Goal: Check status

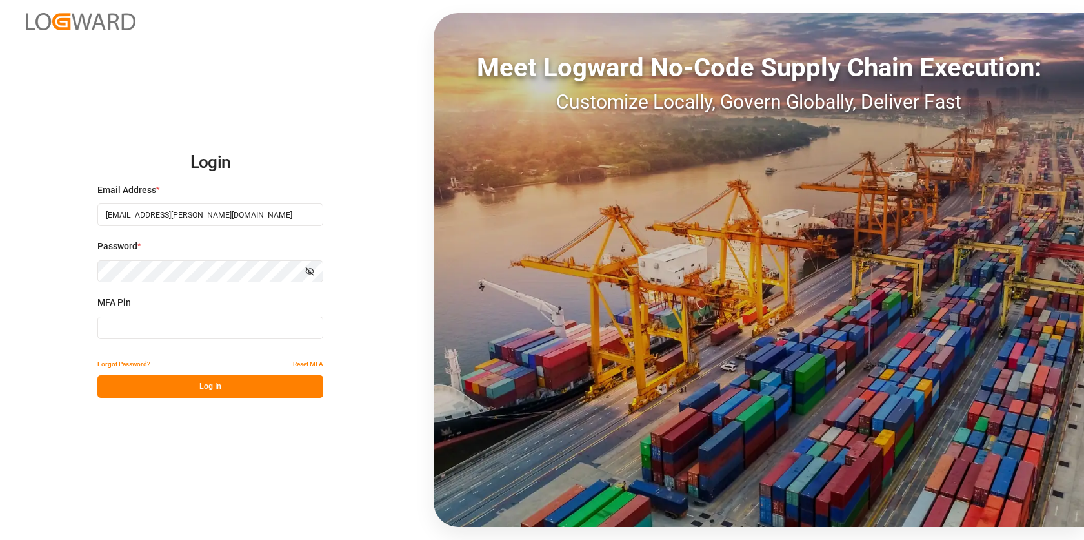
type input "742559"
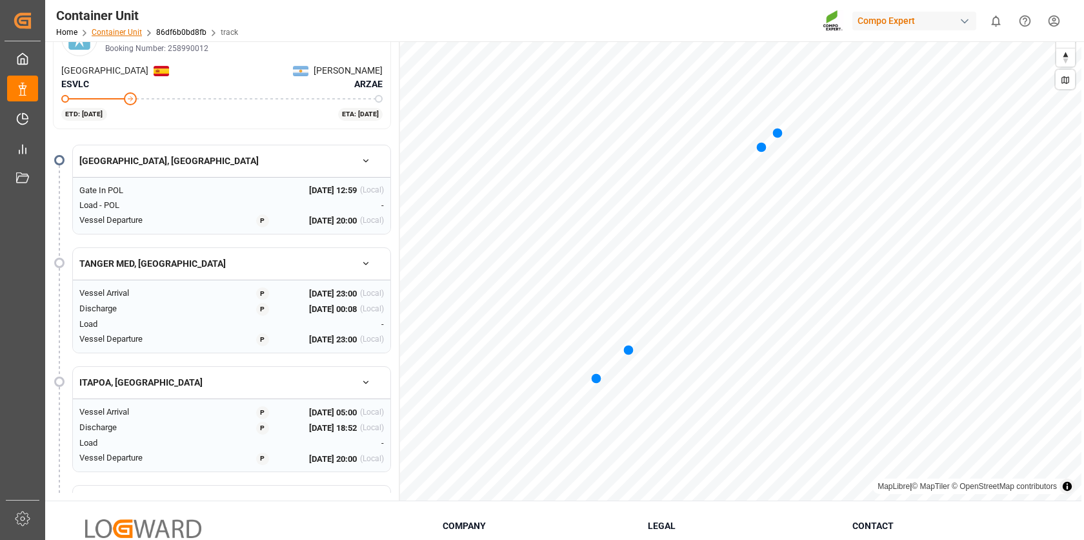
click at [118, 29] on link "Container Unit" at bounding box center [117, 32] width 50 height 9
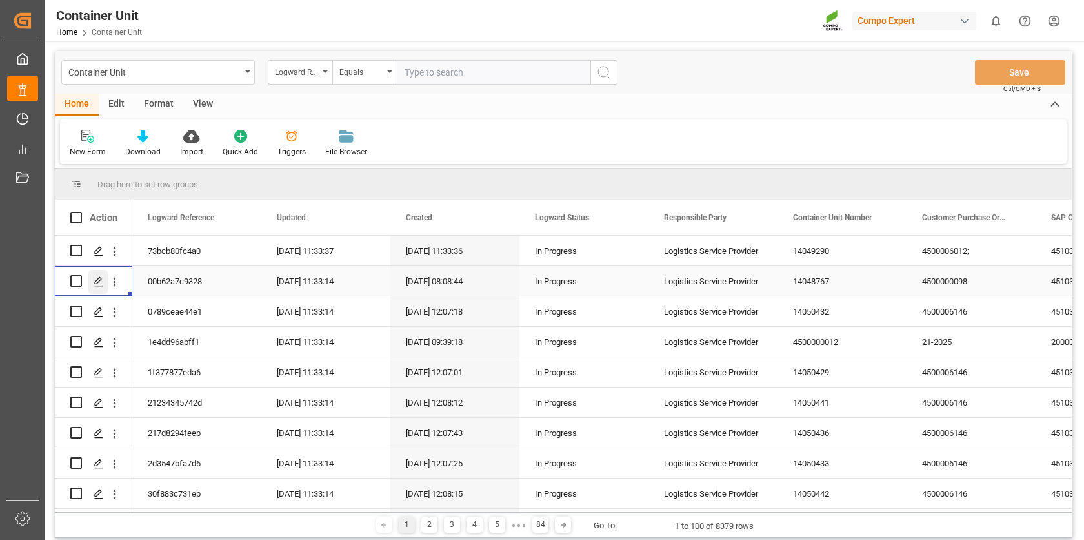
click at [101, 280] on icon "Press SPACE to select this row." at bounding box center [99, 281] width 10 height 10
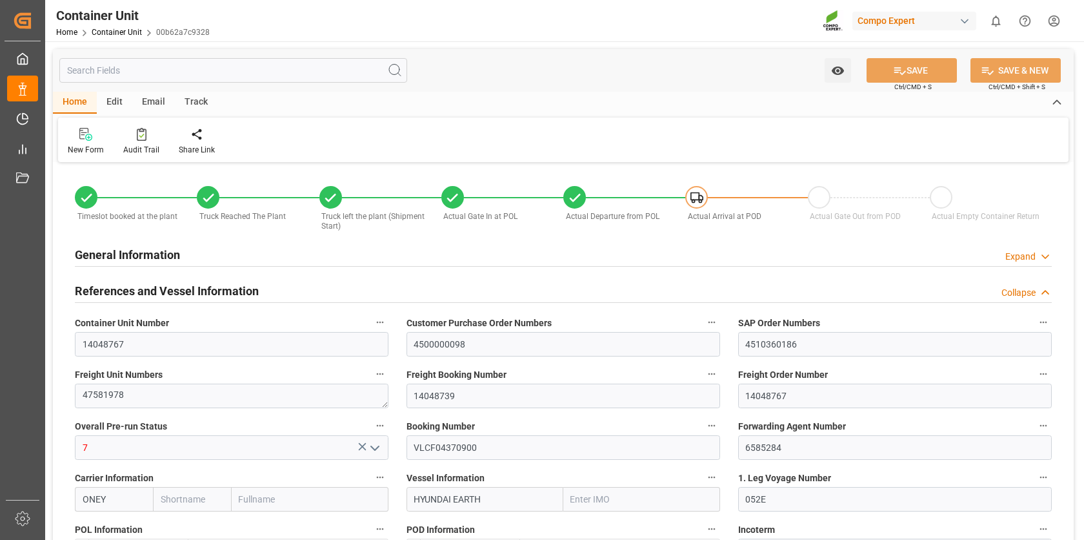
type input "ONEY"
type input "9725110"
type input "ESVLC"
type input "INMUN"
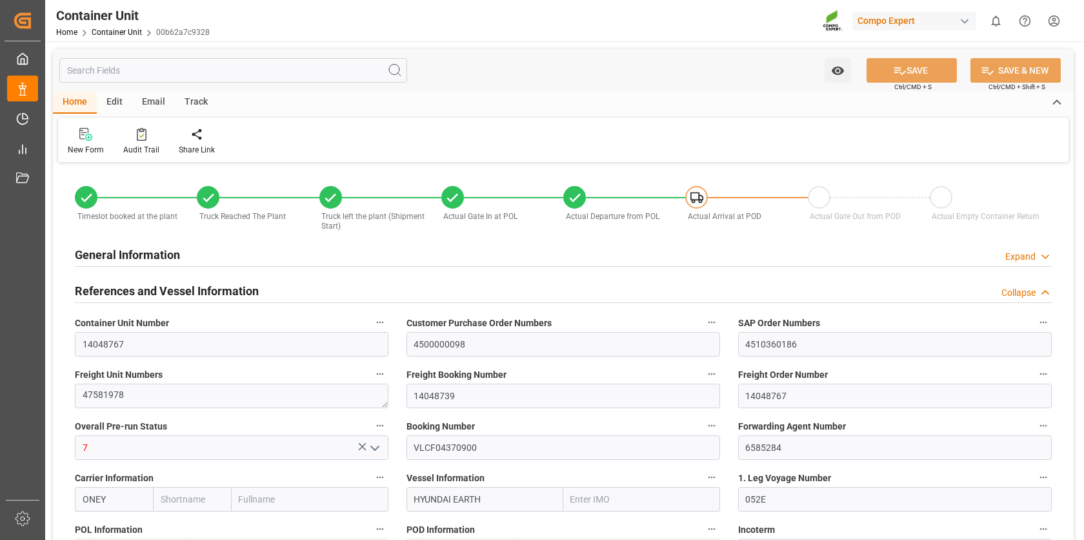
type input "7"
type input "0"
type input "7"
type input "0"
type input "20"
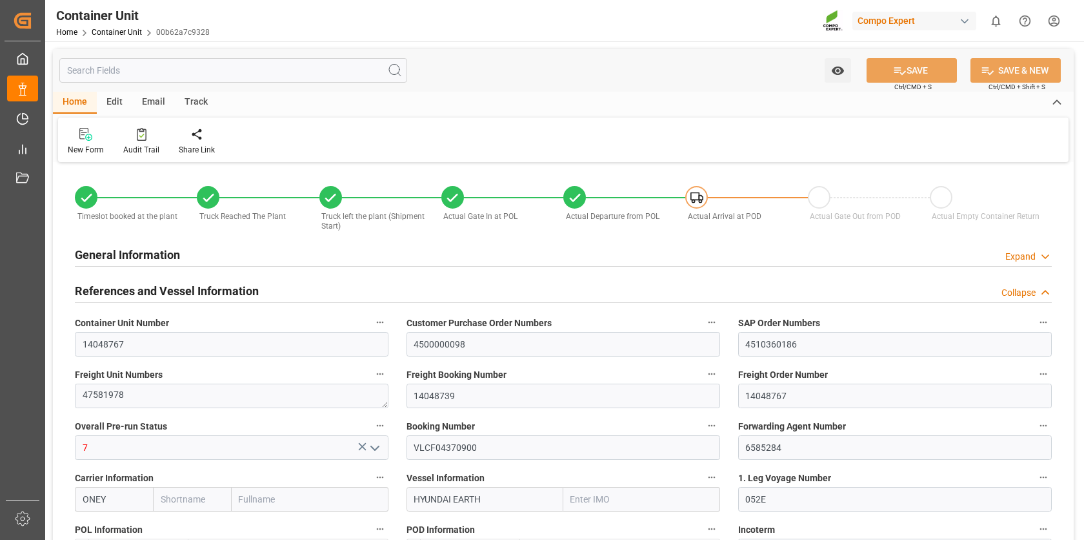
type input "24576"
type input "ESVLC"
type input "INMUN"
type input "[DATE] 08:08"
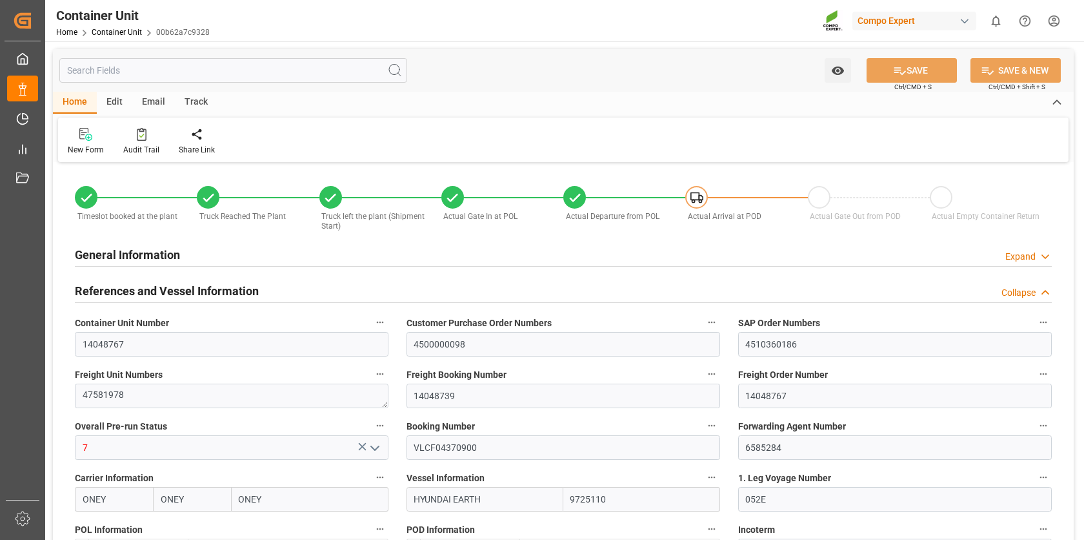
type input "[DATE] 08:15"
type input "[DATE] 08:30"
type input "[DATE] 09:03"
type input "[DATE] 09:18"
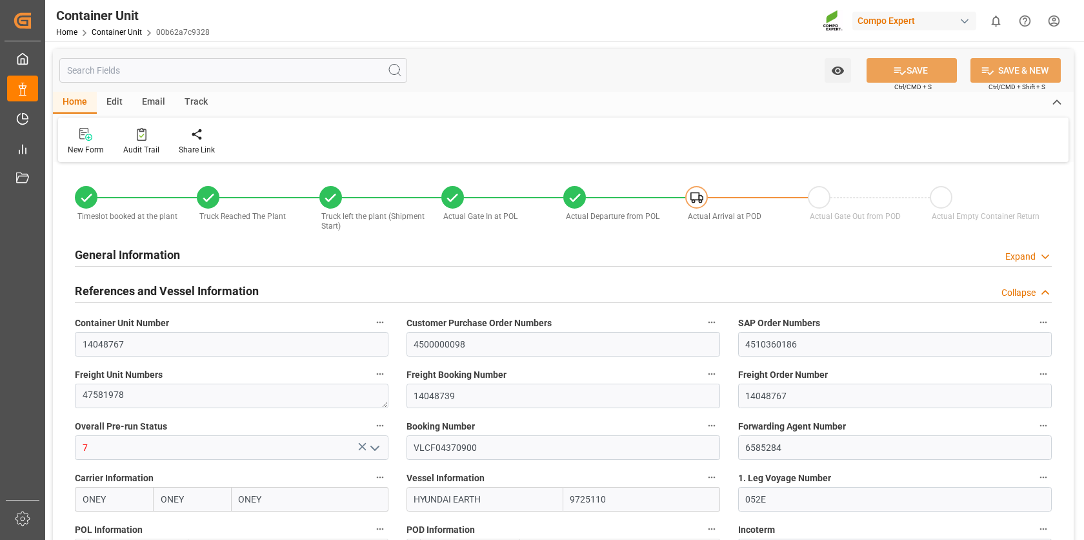
type input "[DATE] 09:18"
type input "[DATE]"
type input "[DATE] 07:34"
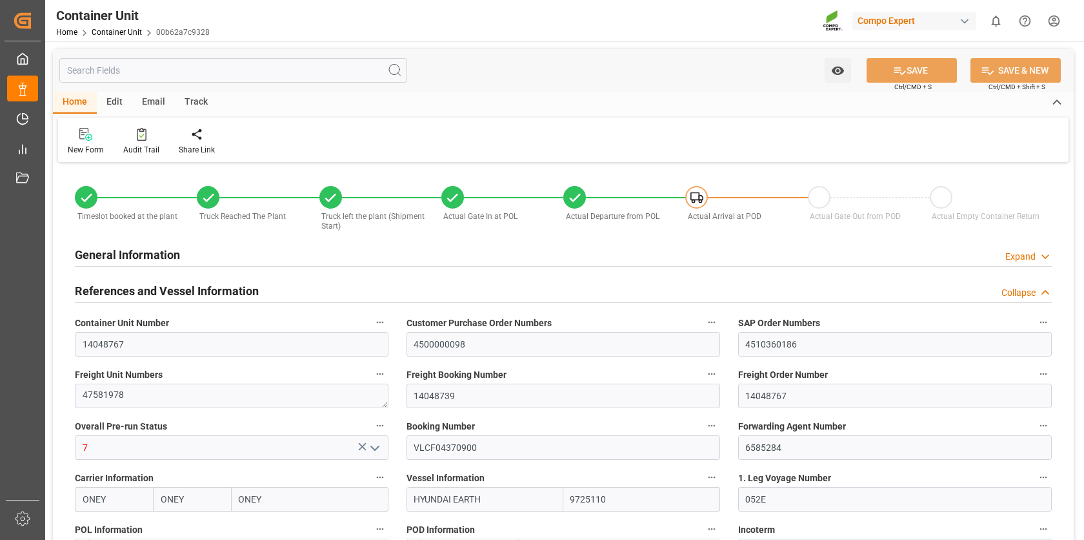
type input "[DATE] 10:42"
type input "[DATE] 16:31"
type input "[DATE] 00:31"
type input "[DATE] 03:00"
type input "[DATE] 18:00"
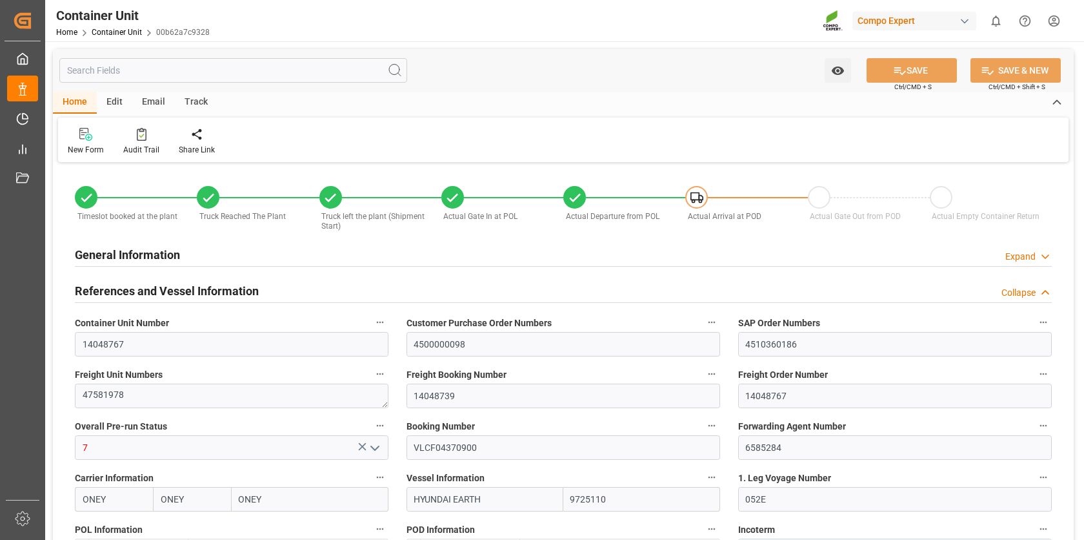
type input "[DATE] 02:00"
type input "[DATE] 12:05"
type input "[DATE] 08:00"
type input "[DATE] 15:00"
type input "[DATE] 09:30"
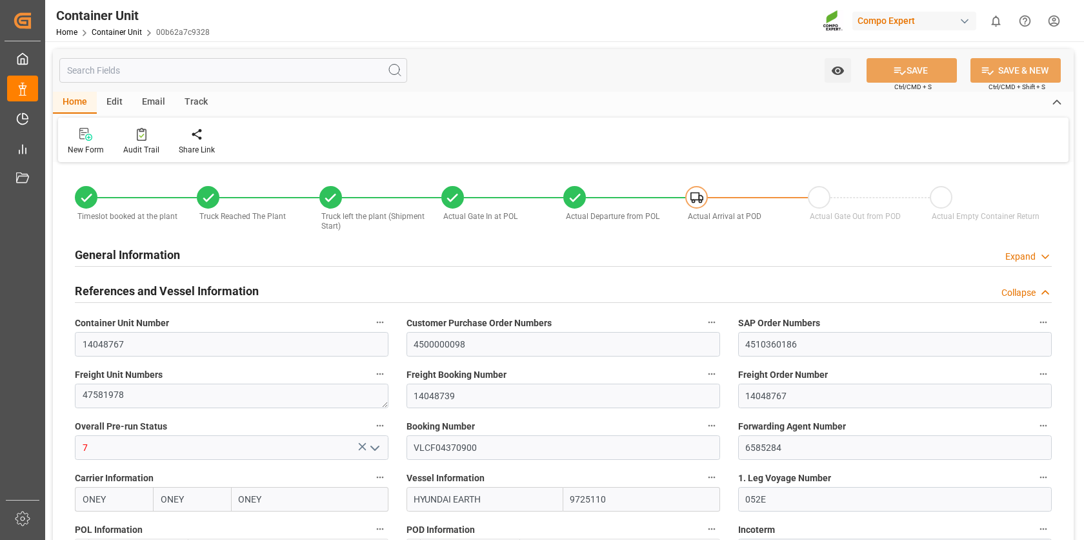
type input "[DATE] 16:30"
type input "[DATE] 14:00"
type input "[DATE] 21:00"
click at [195, 99] on div "Track" at bounding box center [196, 103] width 43 height 22
click at [79, 139] on icon at bounding box center [82, 136] width 13 height 9
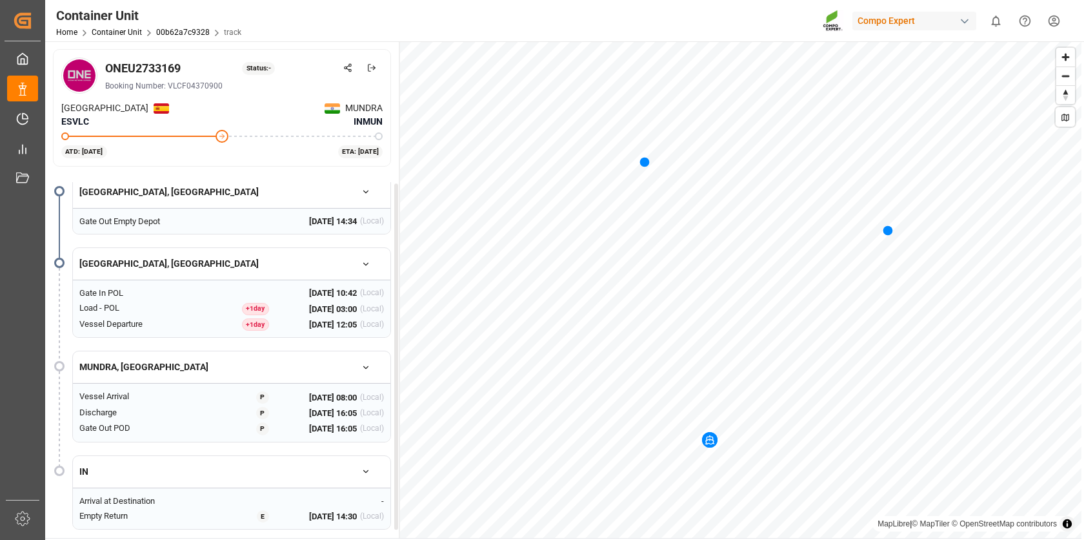
scroll to position [10, 0]
